Goal: Task Accomplishment & Management: Manage account settings

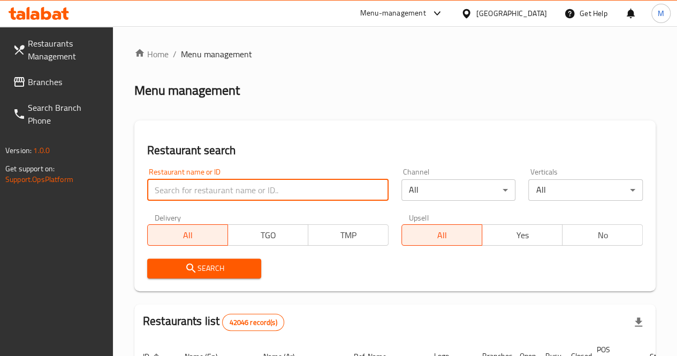
click at [188, 189] on input "search" at bounding box center [267, 189] width 241 height 21
paste input "608431"
type input "608431"
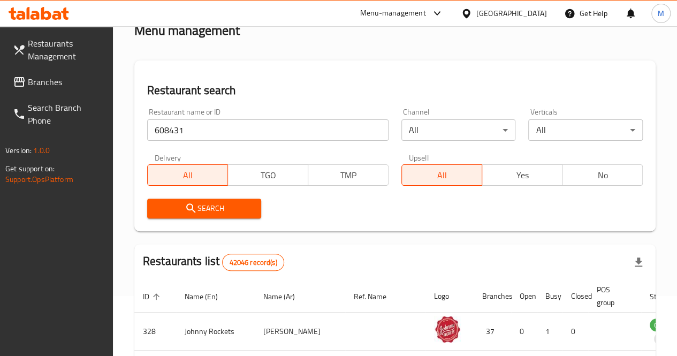
scroll to position [61, 0]
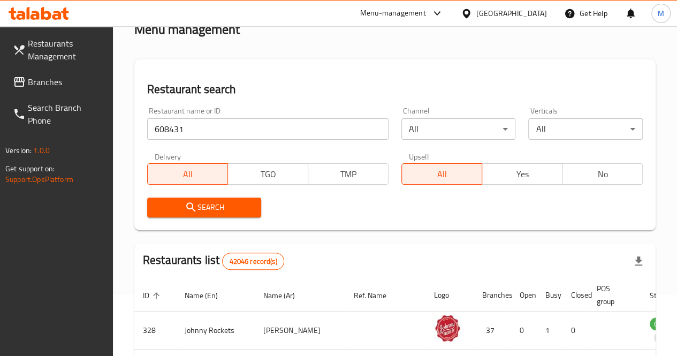
click at [233, 201] on span "Search" at bounding box center [204, 207] width 97 height 13
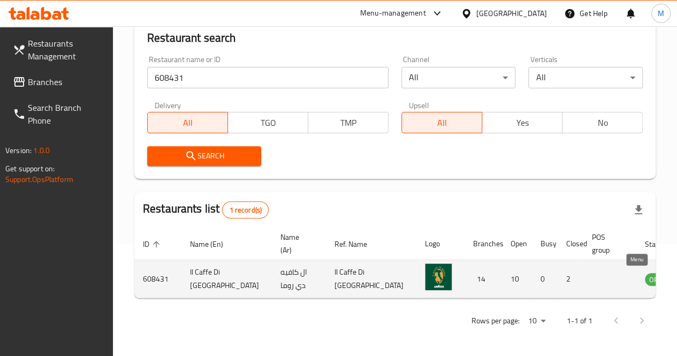
scroll to position [0, 1]
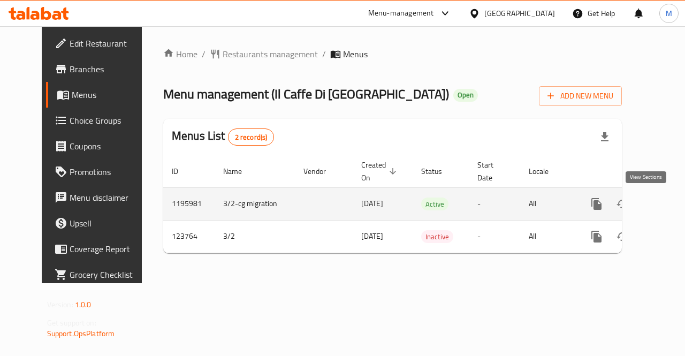
click at [669, 206] on icon "enhanced table" at bounding box center [674, 204] width 10 height 10
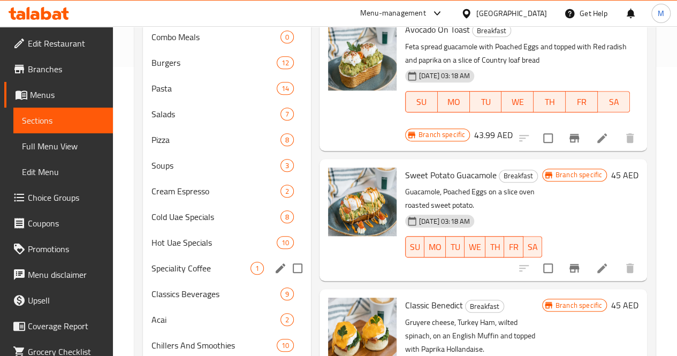
scroll to position [326, 0]
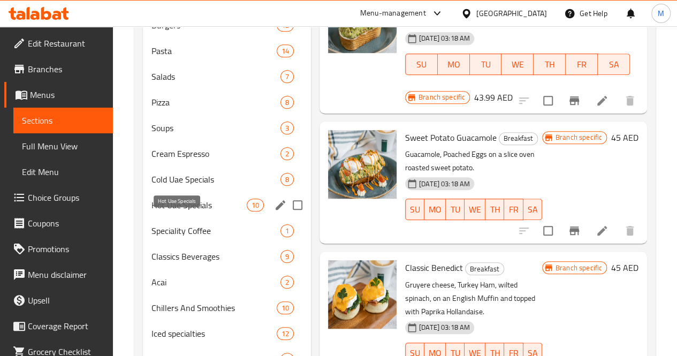
click at [175, 211] on span "Hot Uae Specials" at bounding box center [198, 204] width 95 height 13
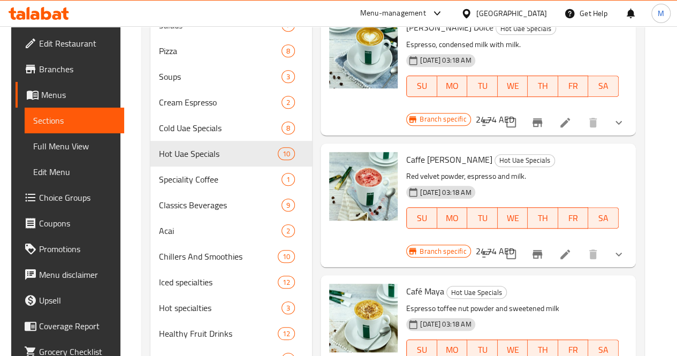
scroll to position [190, 0]
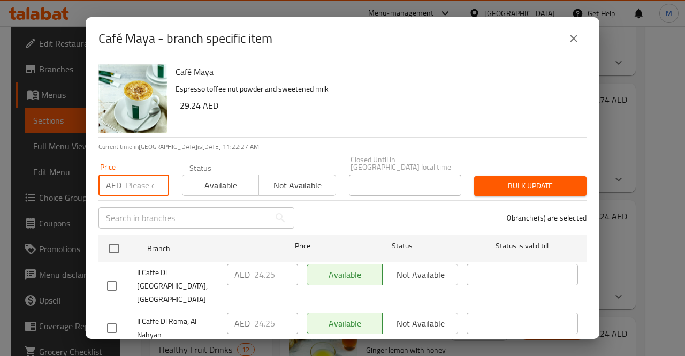
click at [145, 189] on input "number" at bounding box center [147, 184] width 43 height 21
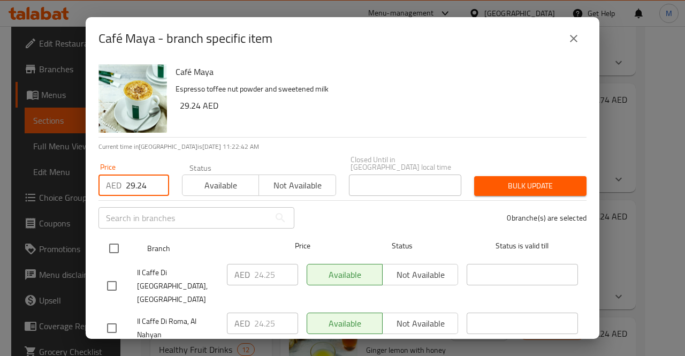
type input "29.24"
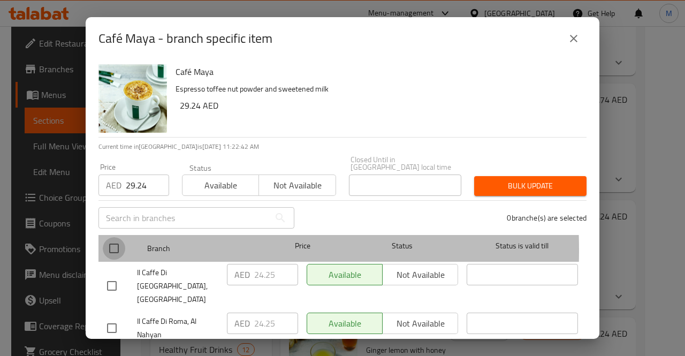
click at [111, 250] on input "checkbox" at bounding box center [114, 248] width 22 height 22
checkbox input "true"
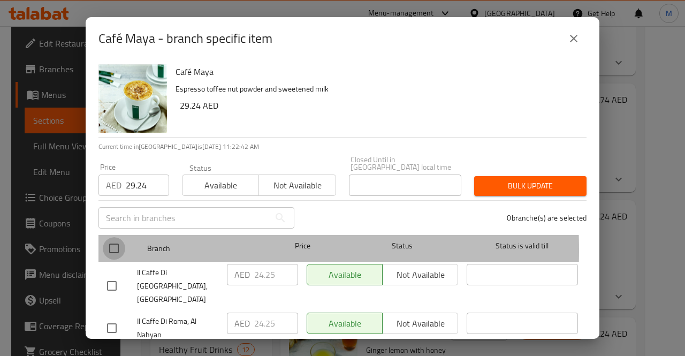
checkbox input "true"
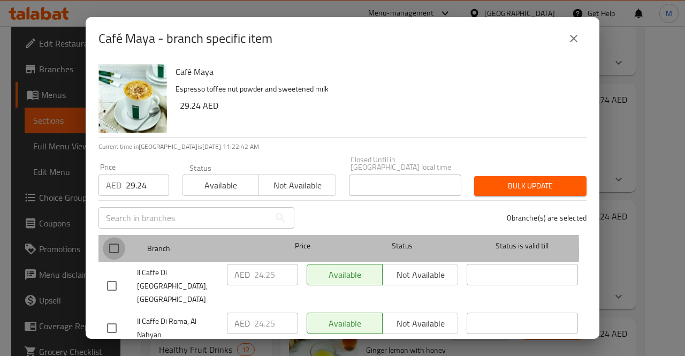
checkbox input "true"
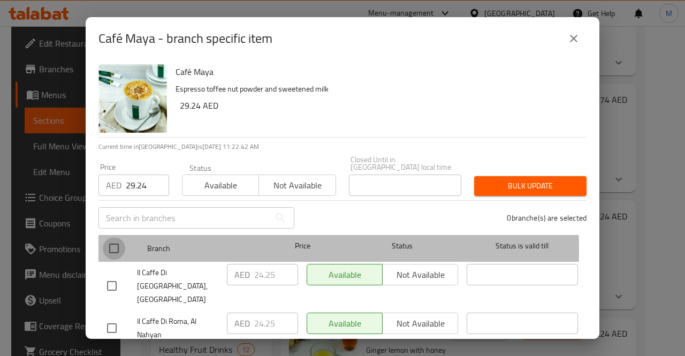
checkbox input "true"
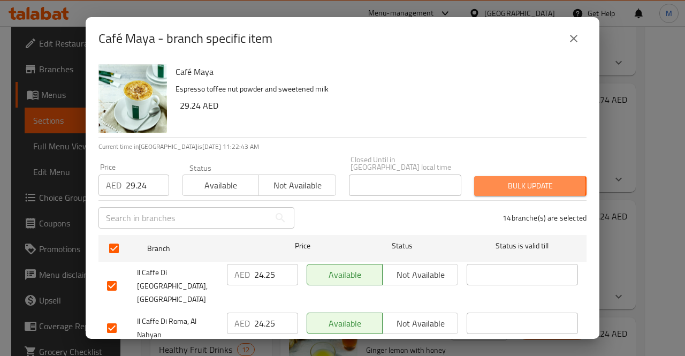
click at [501, 186] on span "Bulk update" at bounding box center [529, 185] width 95 height 13
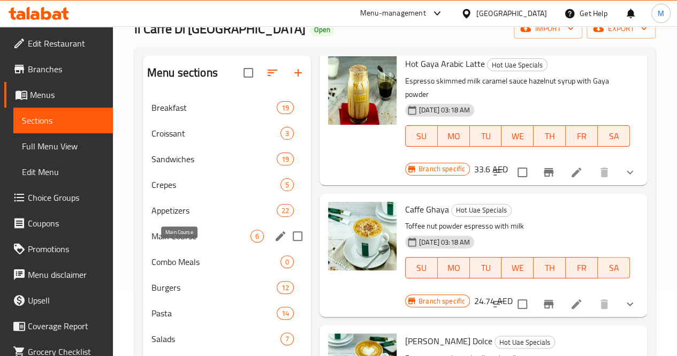
scroll to position [63, 0]
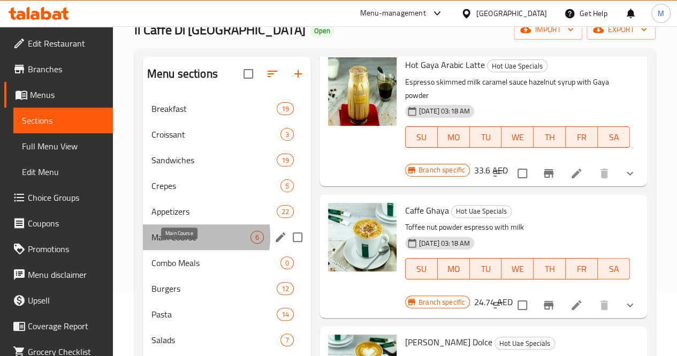
click at [178, 243] on span "Main Course" at bounding box center [200, 237] width 99 height 13
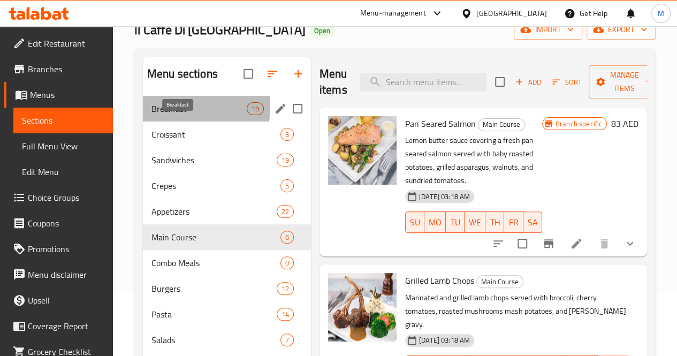
click at [180, 115] on span "Breakfast" at bounding box center [198, 108] width 95 height 13
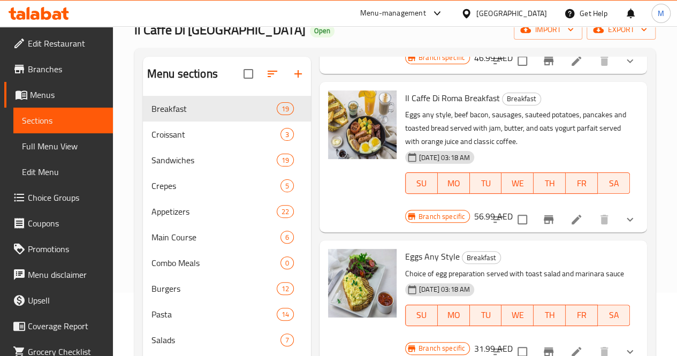
scroll to position [1617, 0]
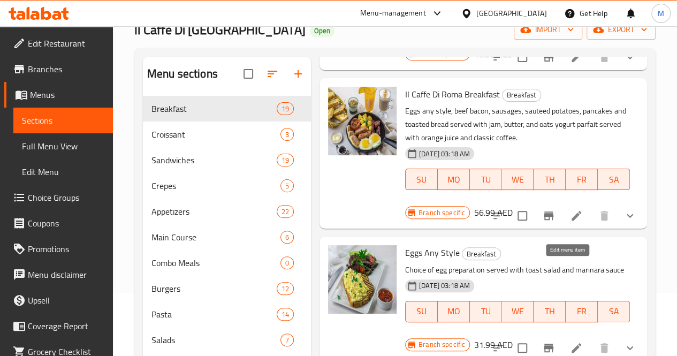
click at [570, 341] on icon at bounding box center [576, 347] width 13 height 13
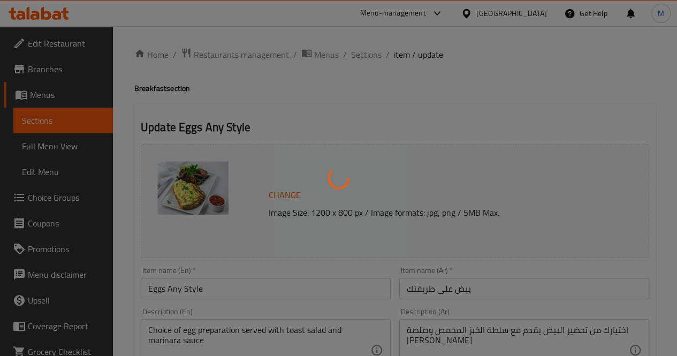
type input "اختيارك من طريقة طهى البيض:"
type input "1"
type input "الاضافات:"
type input "0"
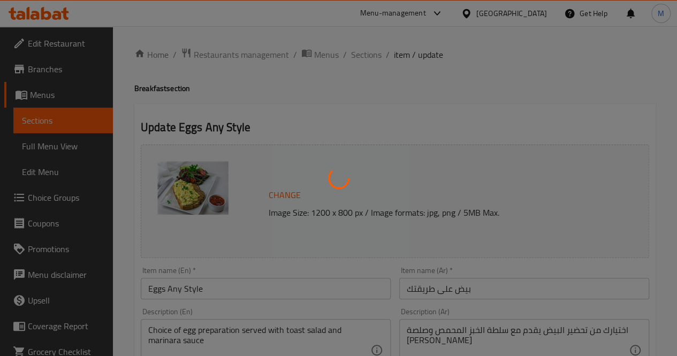
type input "0"
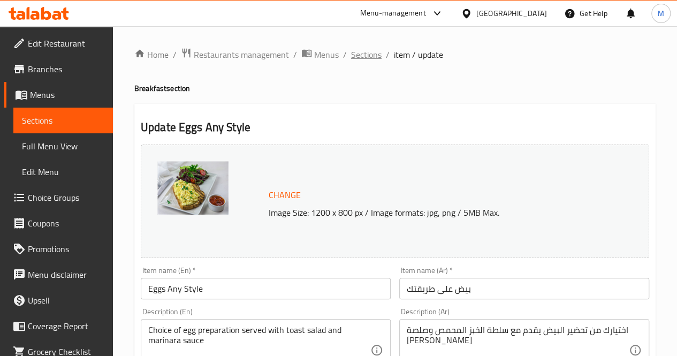
click at [369, 54] on span "Sections" at bounding box center [366, 54] width 30 height 13
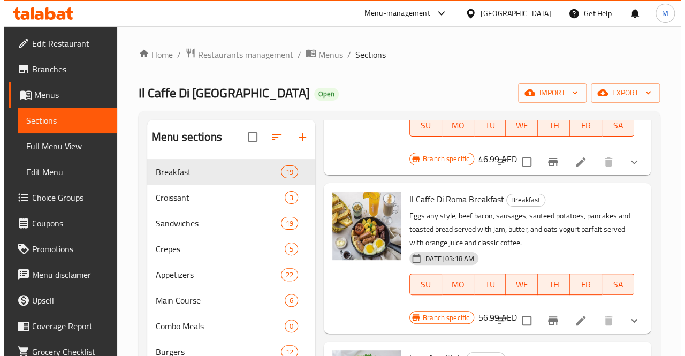
scroll to position [1617, 0]
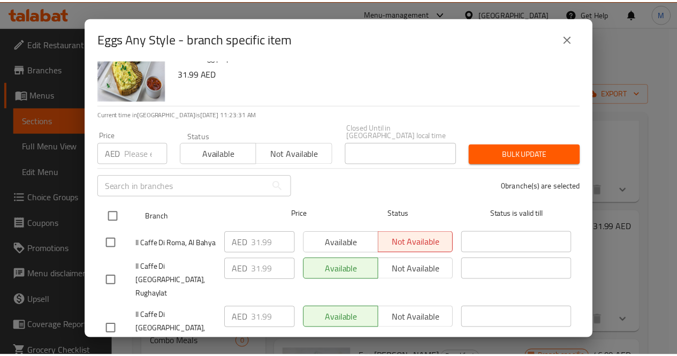
scroll to position [0, 0]
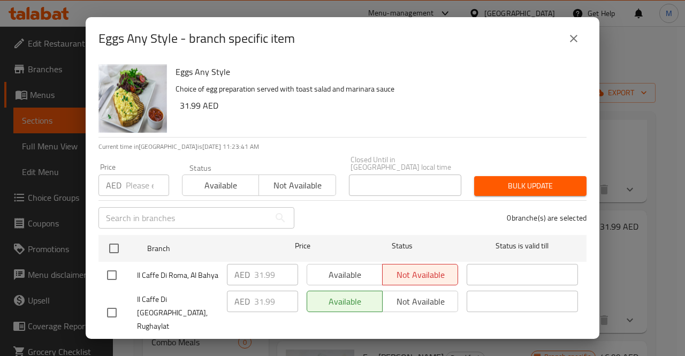
click at [571, 37] on icon "close" at bounding box center [573, 38] width 13 height 13
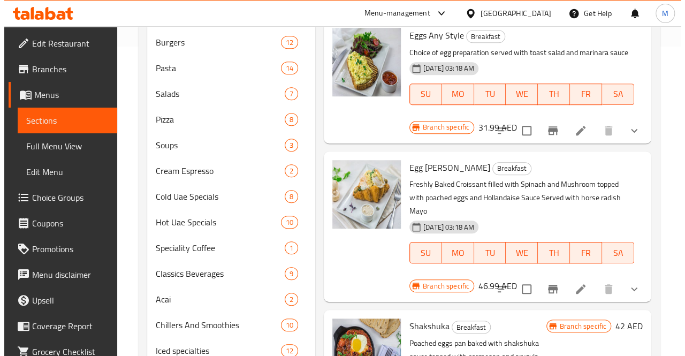
scroll to position [1586, 0]
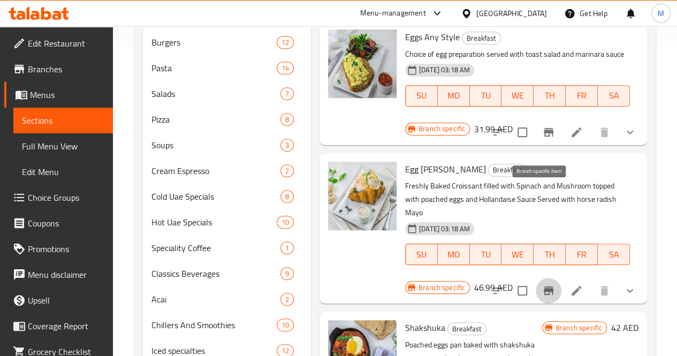
click at [543, 286] on icon "Branch-specific-item" at bounding box center [548, 290] width 10 height 9
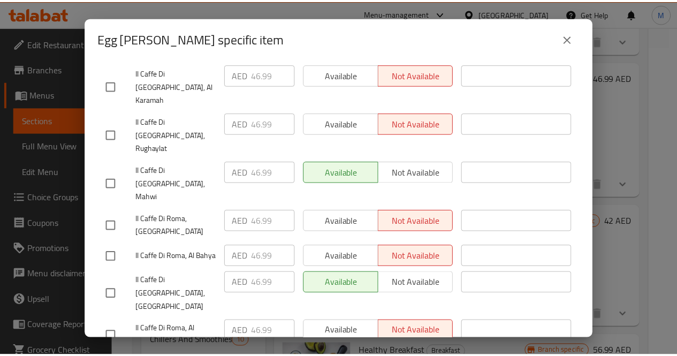
scroll to position [436, 0]
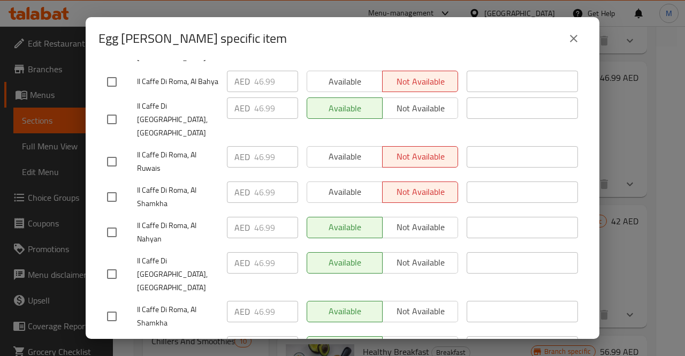
click at [575, 39] on icon "close" at bounding box center [573, 38] width 13 height 13
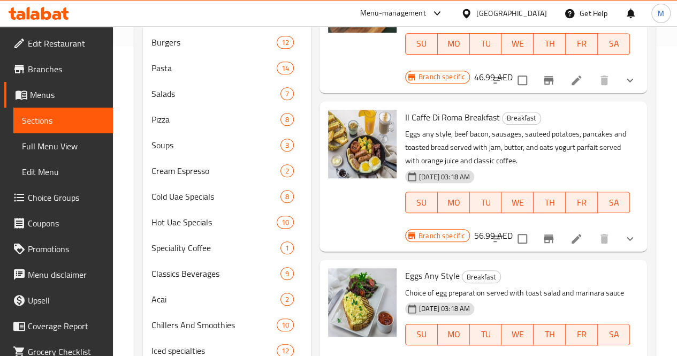
scroll to position [1337, 0]
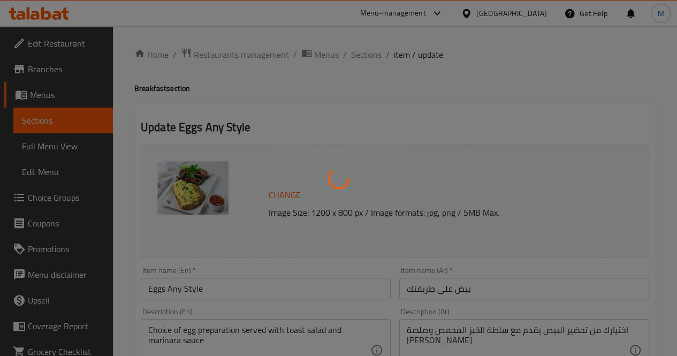
type input "اختيارك من طريقة طهى البيض:"
type input "1"
type input "الاضافات:"
type input "0"
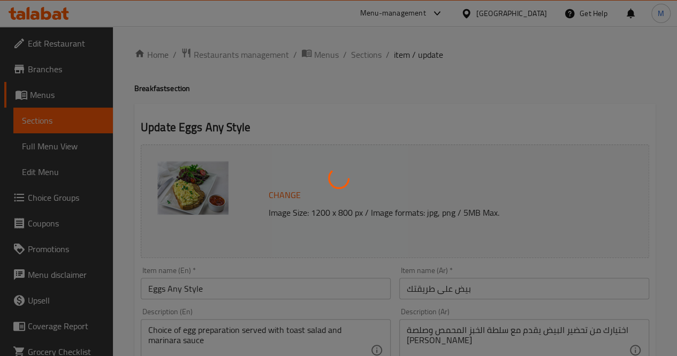
type input "0"
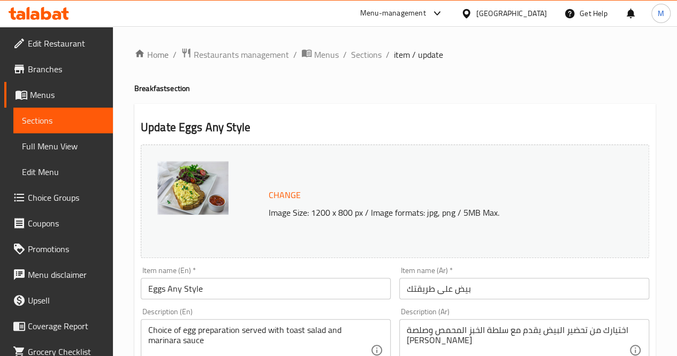
click at [359, 55] on span "Sections" at bounding box center [366, 54] width 30 height 13
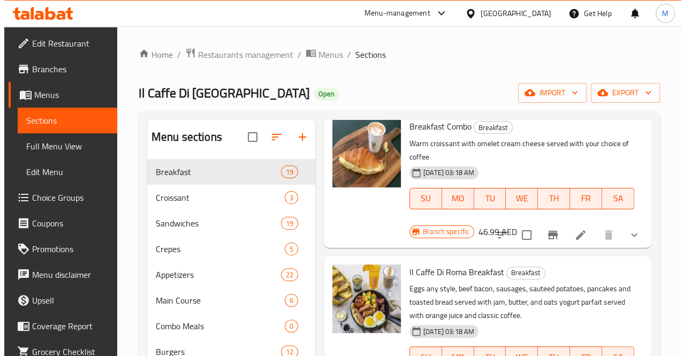
scroll to position [1617, 0]
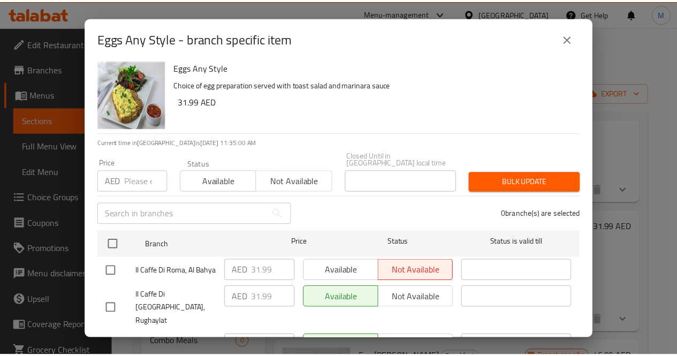
scroll to position [0, 0]
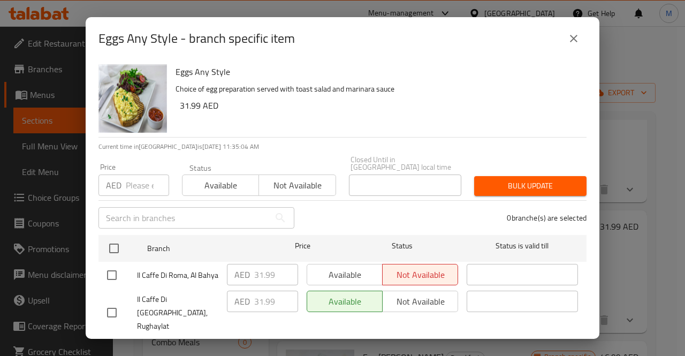
click at [145, 188] on input "number" at bounding box center [147, 184] width 43 height 21
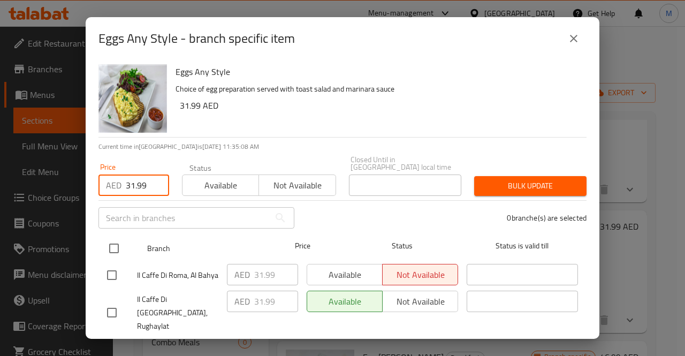
type input "31.99"
click at [114, 248] on input "checkbox" at bounding box center [114, 248] width 22 height 22
checkbox input "true"
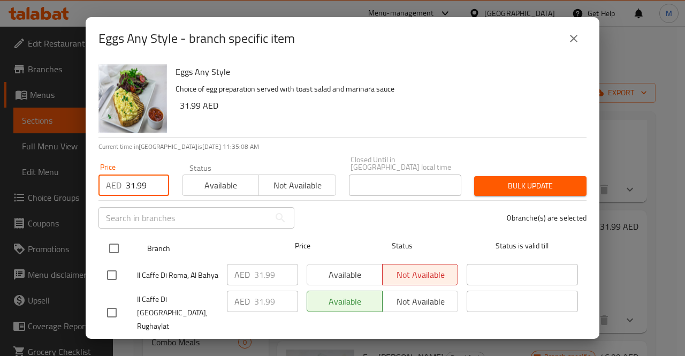
checkbox input "true"
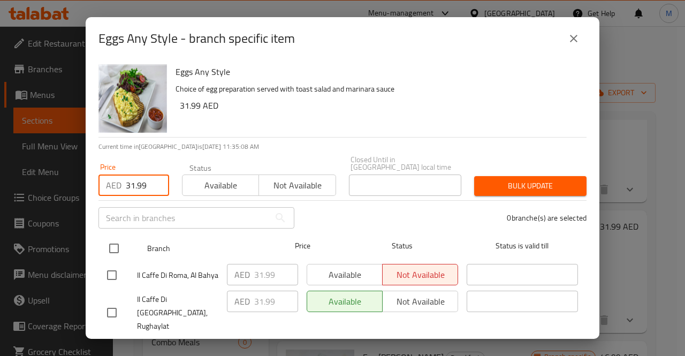
checkbox input "true"
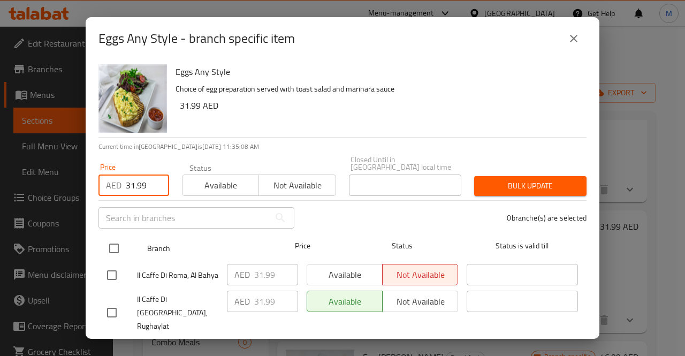
checkbox input "true"
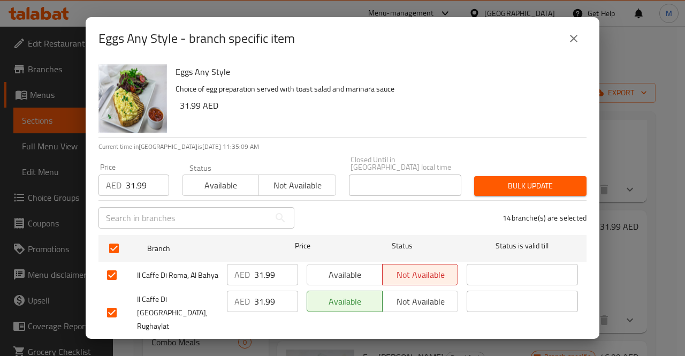
click at [541, 189] on span "Bulk update" at bounding box center [529, 185] width 95 height 13
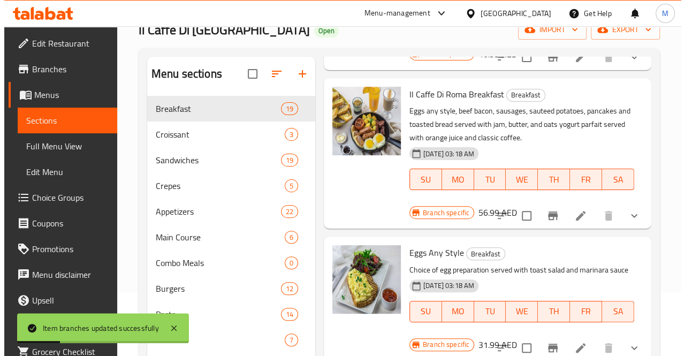
scroll to position [65, 0]
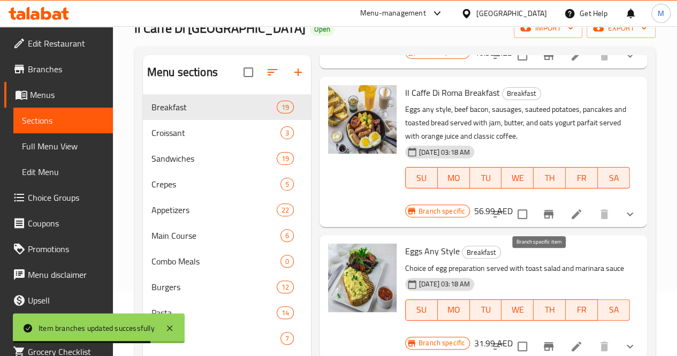
click at [543, 342] on icon "Branch-specific-item" at bounding box center [548, 346] width 10 height 9
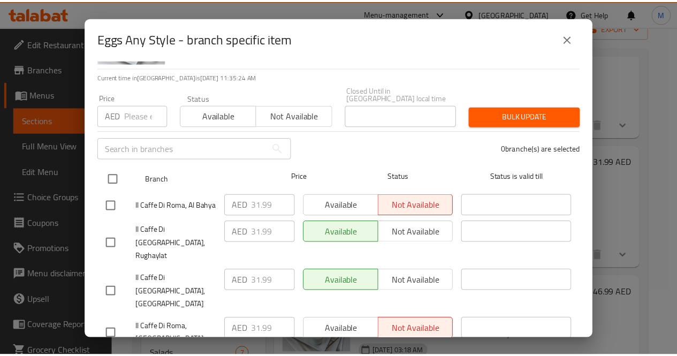
scroll to position [0, 0]
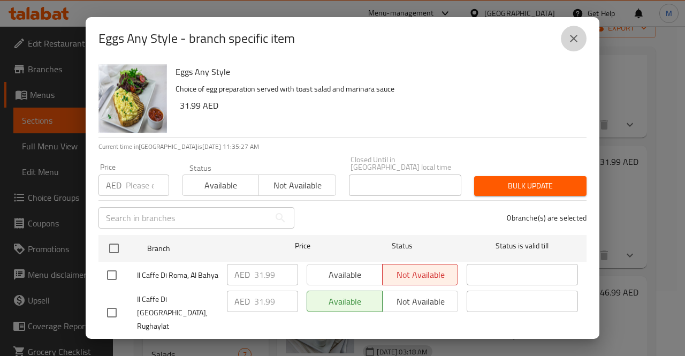
click at [570, 38] on icon "close" at bounding box center [573, 38] width 13 height 13
